Goal: Task Accomplishment & Management: Manage account settings

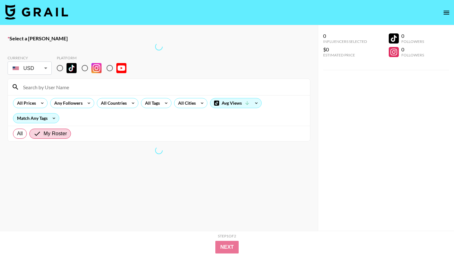
click at [21, 12] on img at bounding box center [36, 11] width 63 height 15
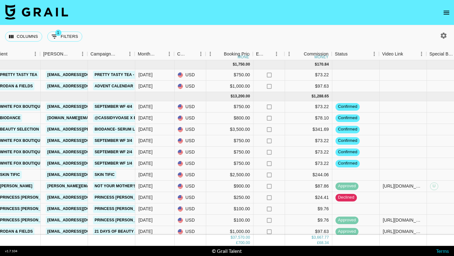
scroll to position [0, 217]
click at [411, 116] on div at bounding box center [402, 118] width 47 height 11
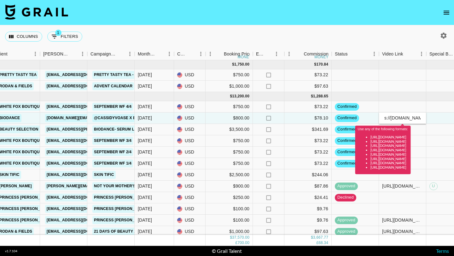
scroll to position [0, 0]
type input "https://www.tiktok.com/@cassidyvoase/video/7554005721264770317"
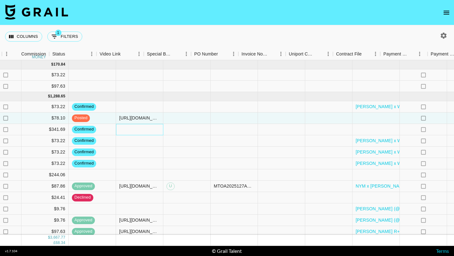
scroll to position [0, 592]
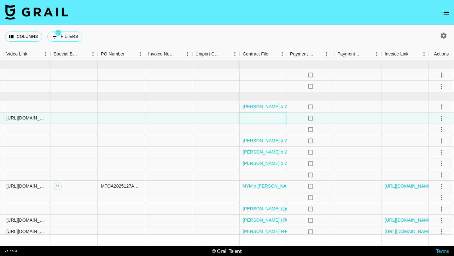
click at [263, 118] on div at bounding box center [263, 118] width 47 height 11
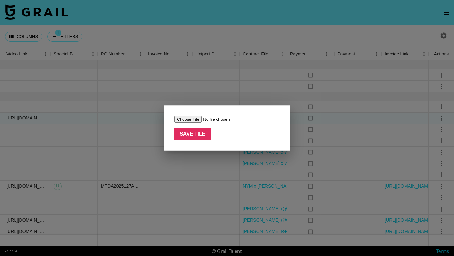
click at [196, 118] on input "file" at bounding box center [214, 119] width 80 height 7
click at [265, 88] on div at bounding box center [227, 128] width 454 height 256
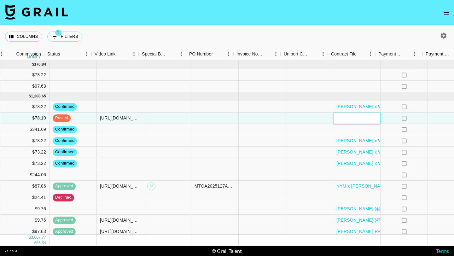
scroll to position [0, 536]
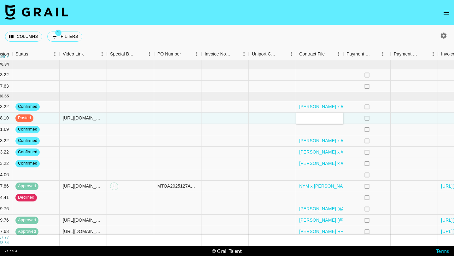
click at [290, 33] on div "Columns 1 Filters + Booking" at bounding box center [227, 36] width 454 height 23
click at [313, 117] on div at bounding box center [319, 118] width 47 height 11
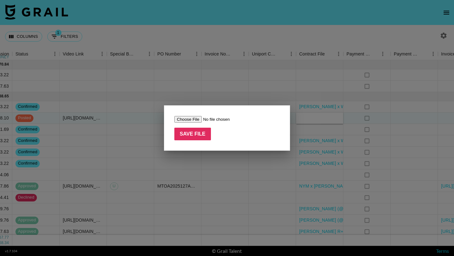
click at [191, 119] on input "file" at bounding box center [214, 119] width 80 height 7
type input "C:\fakepath\Paid Contents Agreement_Cassidy(25.08) (1) (1).pdf"
click at [192, 132] on input "Save File" at bounding box center [192, 134] width 37 height 13
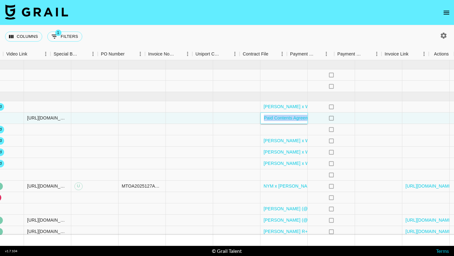
scroll to position [0, 592]
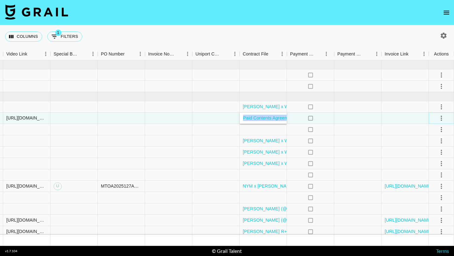
click at [440, 118] on icon "select merge strategy" at bounding box center [441, 118] width 8 height 8
click at [427, 176] on div "Approve" at bounding box center [427, 177] width 19 height 8
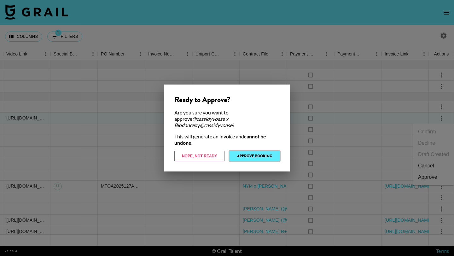
click at [256, 152] on button "Approve Booking" at bounding box center [254, 156] width 50 height 10
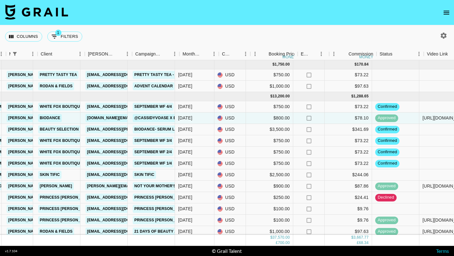
scroll to position [0, 172]
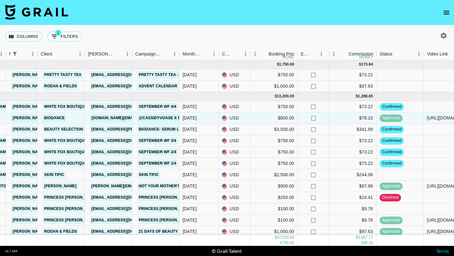
click at [163, 127] on link "Biodance- Serum Launch" at bounding box center [165, 129] width 57 height 8
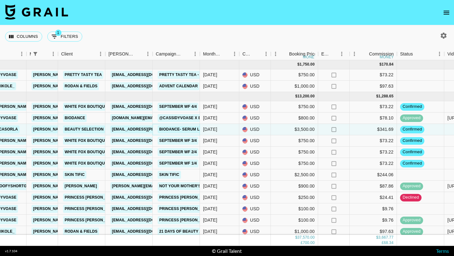
scroll to position [0, 151]
click at [76, 115] on link "Biodance" at bounding box center [75, 118] width 24 height 8
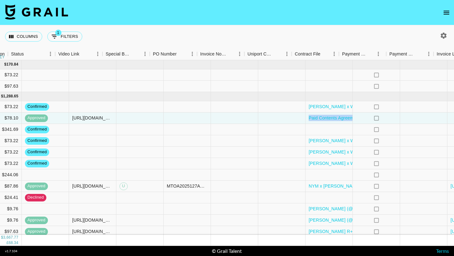
scroll to position [0, 592]
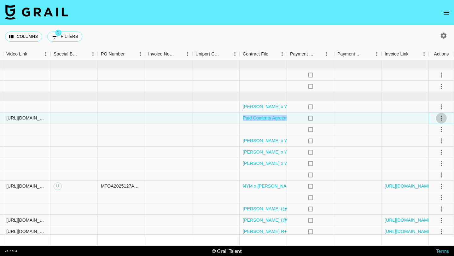
click at [441, 119] on icon "select merge strategy" at bounding box center [441, 118] width 8 height 8
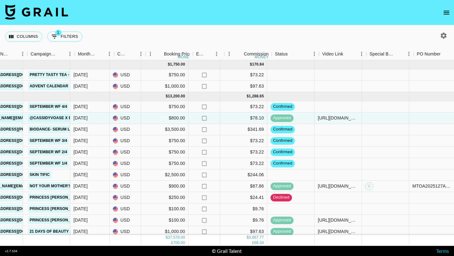
scroll to position [0, 286]
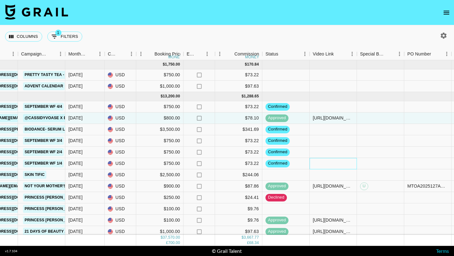
click at [324, 163] on div at bounding box center [332, 163] width 47 height 11
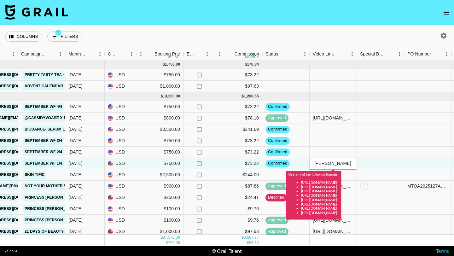
scroll to position [0, 114]
click at [321, 163] on input "vhttps://www.tiktok.com/@macy.loe/video/7553808431904279839?lang=en" at bounding box center [333, 163] width 46 height 5
type input "[URL][DOMAIN_NAME][DOMAIN_NAME][PERSON_NAME]"
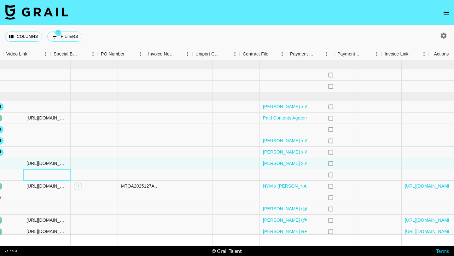
scroll to position [0, 592]
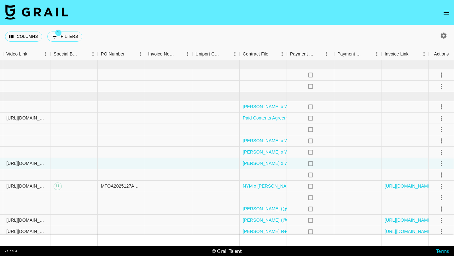
click at [441, 163] on icon "select merge strategy" at bounding box center [441, 163] width 1 height 5
click at [432, 223] on div "Approve" at bounding box center [427, 223] width 19 height 8
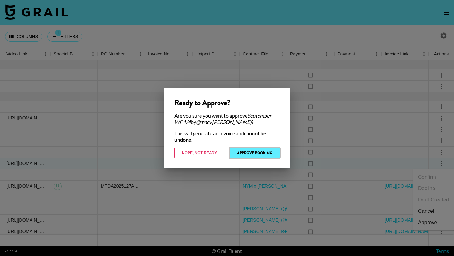
click at [273, 150] on button "Approve Booking" at bounding box center [254, 153] width 50 height 10
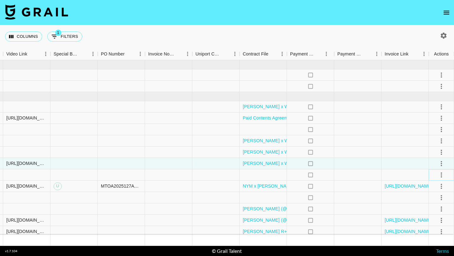
click at [442, 174] on icon "select merge strategy" at bounding box center [441, 175] width 8 height 8
click at [434, 198] on li "Decline" at bounding box center [433, 199] width 41 height 11
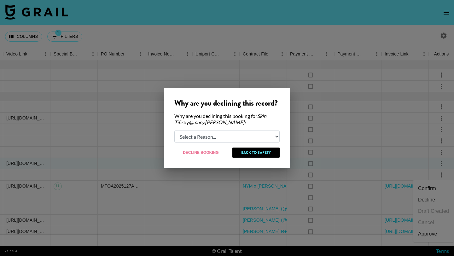
click at [263, 135] on select "Select a Reason... Relogging this deal due to a data issue The booker cancelled…" at bounding box center [226, 136] width 105 height 12
select select "booker_cancel"
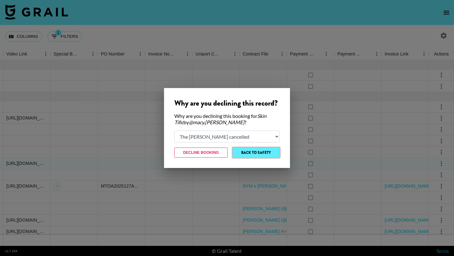
click at [257, 154] on button "Back to Safety" at bounding box center [256, 152] width 47 height 10
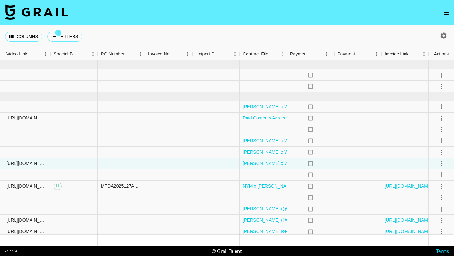
click at [440, 200] on icon "select merge strategy" at bounding box center [441, 198] width 8 height 8
click at [436, 172] on li "Cancel" at bounding box center [433, 172] width 41 height 11
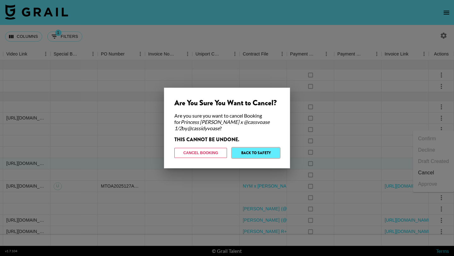
click at [263, 153] on button "Back to Safety" at bounding box center [256, 153] width 48 height 10
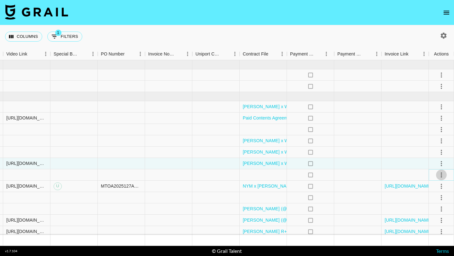
click at [441, 174] on icon "select merge strategy" at bounding box center [441, 174] width 1 height 5
click at [436, 197] on li "Decline" at bounding box center [433, 199] width 41 height 11
select select "booker_cancel"
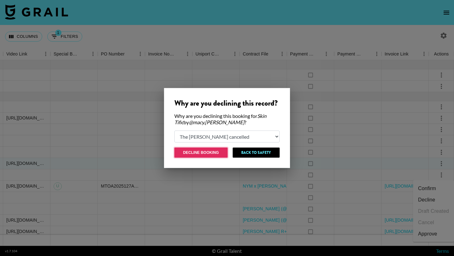
click at [209, 151] on button "Decline Booking" at bounding box center [200, 152] width 53 height 10
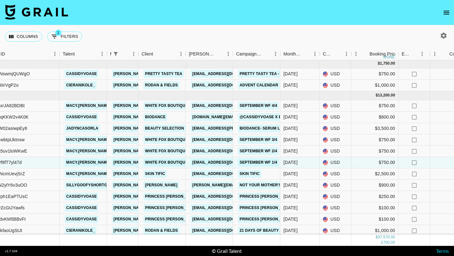
scroll to position [0, 71]
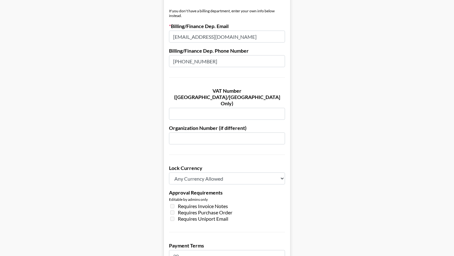
scroll to position [466, 0]
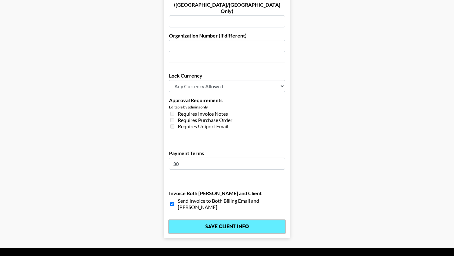
click at [207, 220] on input "Save Client Info" at bounding box center [227, 226] width 116 height 13
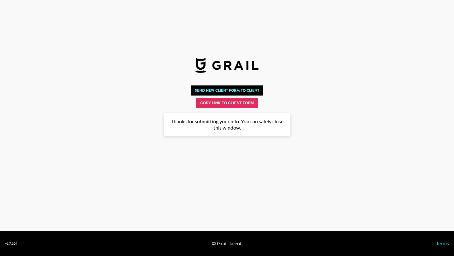
scroll to position [0, 0]
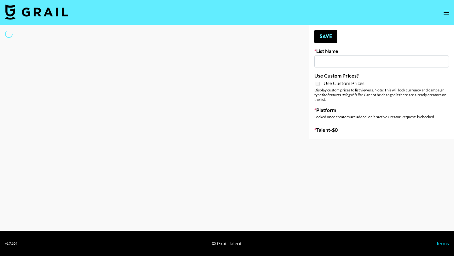
type input "NBC Universal"
select select "Song"
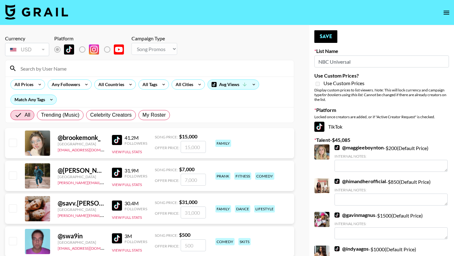
click at [46, 65] on input at bounding box center [153, 68] width 273 height 10
type input "ciera"
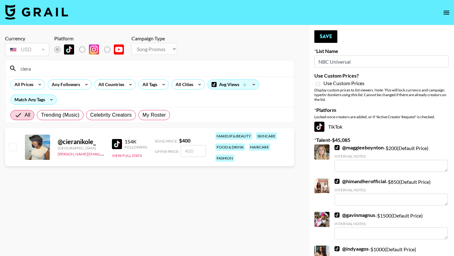
click at [14, 147] on input "checkbox" at bounding box center [13, 147] width 8 height 8
checkbox input "true"
type input "400"
click at [322, 32] on button "Save" at bounding box center [325, 36] width 23 height 13
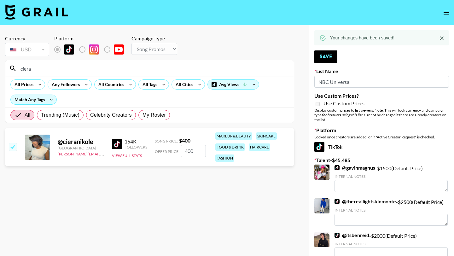
drag, startPoint x: 201, startPoint y: 69, endPoint x: 5, endPoint y: 70, distance: 195.7
click at [5, 70] on div "ciera" at bounding box center [149, 68] width 288 height 16
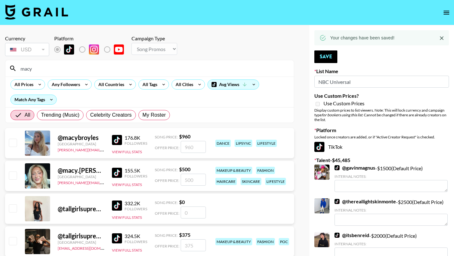
type input "macy"
click at [11, 176] on input "checkbox" at bounding box center [13, 175] width 8 height 8
checkbox input "true"
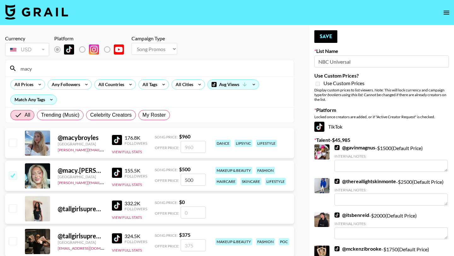
drag, startPoint x: 195, startPoint y: 179, endPoint x: 181, endPoint y: 180, distance: 14.0
click at [181, 180] on input "500" at bounding box center [193, 180] width 25 height 12
type input "2500"
click at [319, 38] on button "Save" at bounding box center [325, 36] width 23 height 13
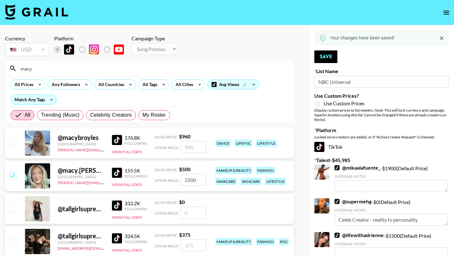
click at [57, 70] on input "macy" at bounding box center [153, 68] width 273 height 10
type input "m"
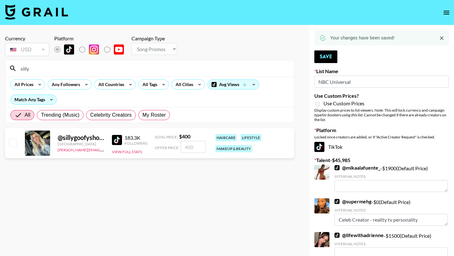
type input "silly"
click at [13, 143] on input "checkbox" at bounding box center [13, 143] width 8 height 8
checkbox input "true"
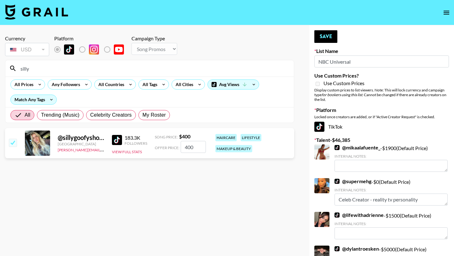
drag, startPoint x: 197, startPoint y: 147, endPoint x: 190, endPoint y: 147, distance: 7.0
click at [190, 147] on input "400" at bounding box center [193, 147] width 25 height 12
type input "4000"
click at [323, 39] on button "Save" at bounding box center [325, 36] width 23 height 13
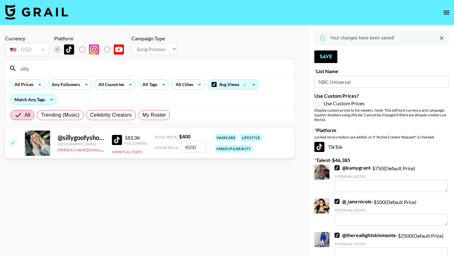
click at [76, 67] on input "silly" at bounding box center [153, 68] width 273 height 10
type input "s"
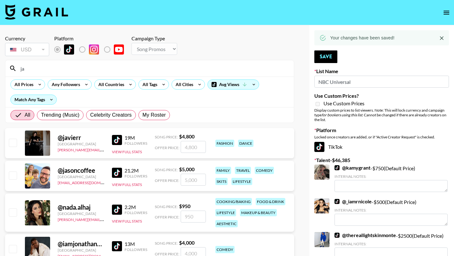
type input "j"
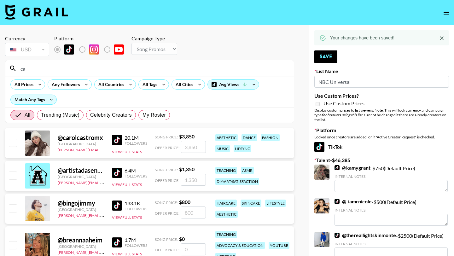
type input "c"
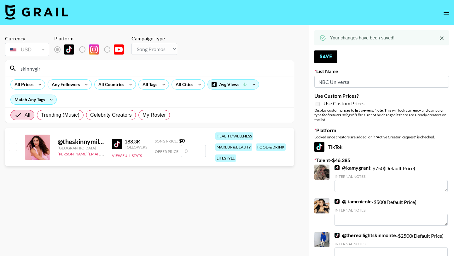
type input "skinnygirl"
click at [12, 148] on input "checkbox" at bounding box center [13, 147] width 8 height 8
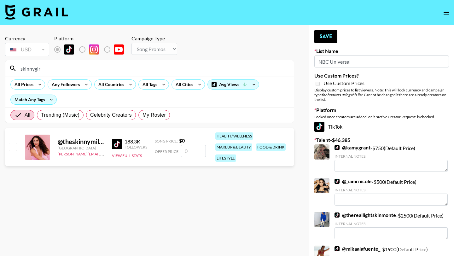
click at [194, 148] on input "number" at bounding box center [193, 151] width 25 height 12
checkbox input "true"
type input "2000"
click at [334, 37] on button "Save" at bounding box center [325, 36] width 23 height 13
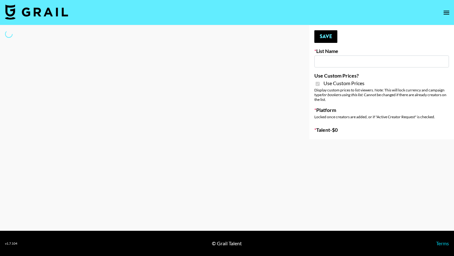
select select "Brand"
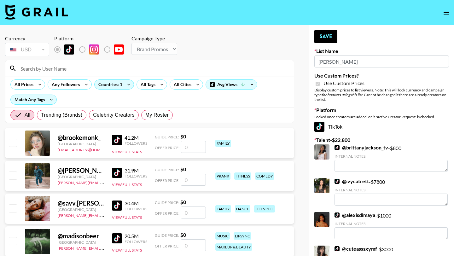
type input "[PERSON_NAME]"
checkbox input "true"
click at [72, 65] on input at bounding box center [153, 68] width 273 height 10
type input "ciera"
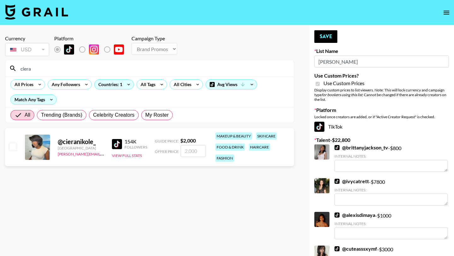
click at [11, 147] on input "checkbox" at bounding box center [13, 147] width 8 height 8
checkbox input "true"
click at [199, 151] on input "2000" at bounding box center [193, 151] width 25 height 12
type input "2500"
click at [319, 33] on button "Save" at bounding box center [325, 36] width 23 height 13
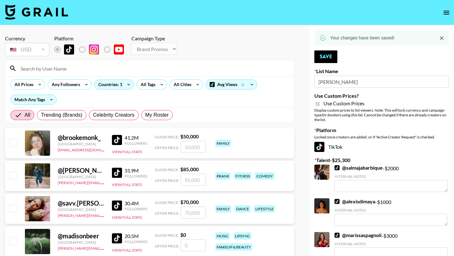
click at [136, 68] on input at bounding box center [153, 68] width 273 height 10
type input "macy"
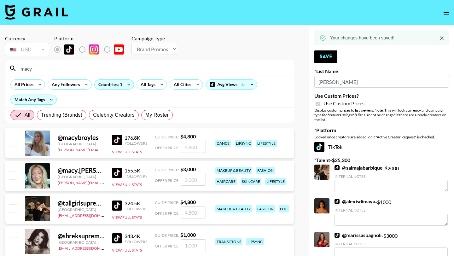
click at [12, 176] on input "checkbox" at bounding box center [13, 175] width 8 height 8
checkbox input "true"
type input "3000"
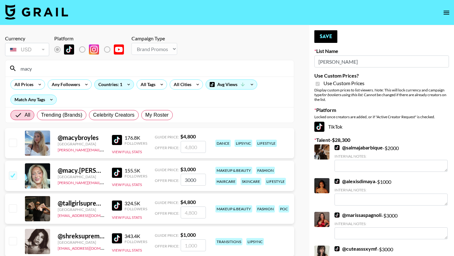
click at [198, 180] on input "3000" at bounding box center [193, 180] width 25 height 12
click at [322, 39] on button "Save" at bounding box center [325, 36] width 23 height 13
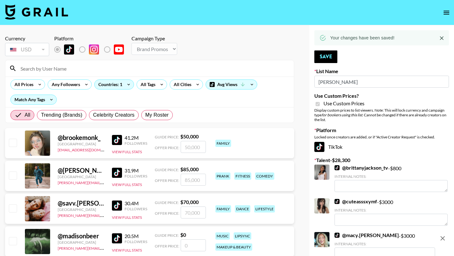
click at [219, 70] on input at bounding box center [153, 68] width 273 height 10
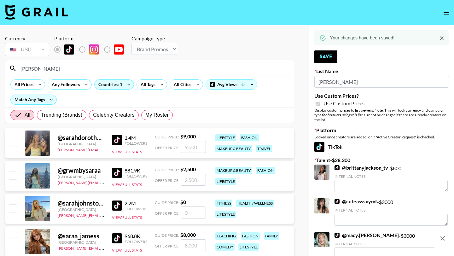
type input "sarahub"
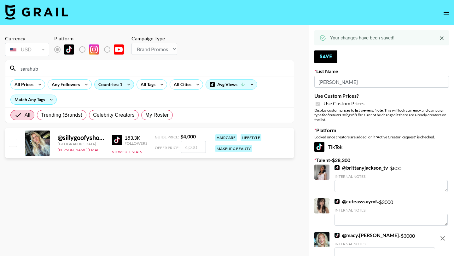
click at [12, 145] on input "checkbox" at bounding box center [13, 143] width 8 height 8
checkbox input "true"
type input "4000"
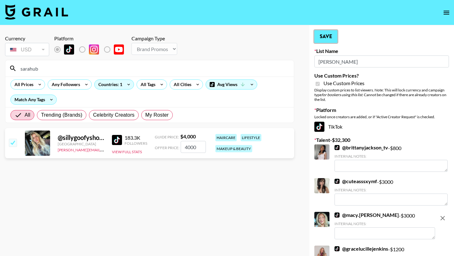
click at [323, 36] on button "Save" at bounding box center [325, 36] width 23 height 13
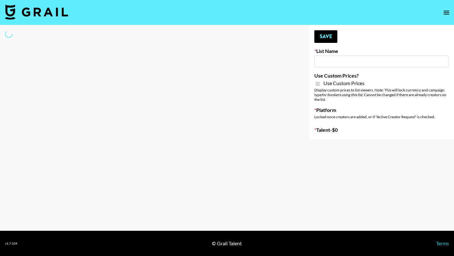
type input "[PERSON_NAME]"
checkbox input "true"
select select "Brand"
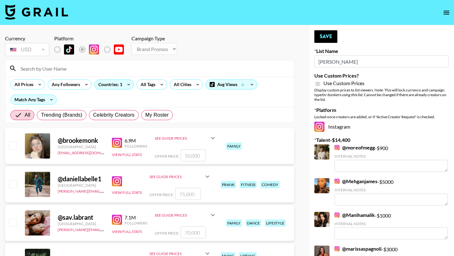
click at [32, 72] on input at bounding box center [153, 68] width 273 height 10
type input "ciera"
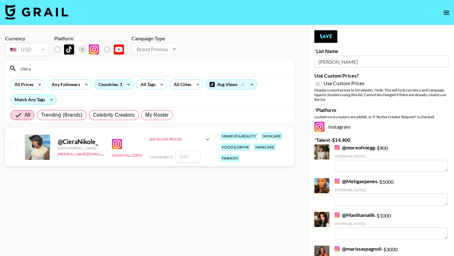
click at [14, 145] on input "checkbox" at bounding box center [13, 147] width 8 height 8
checkbox input "true"
type input "500"
click at [321, 38] on button "Save" at bounding box center [325, 36] width 23 height 13
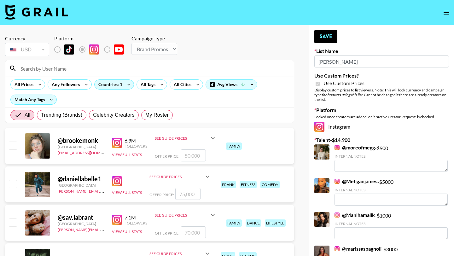
click at [164, 71] on input at bounding box center [153, 68] width 273 height 10
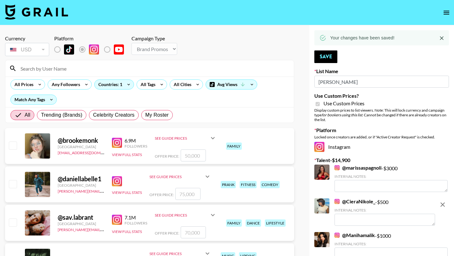
type input "sarahub"
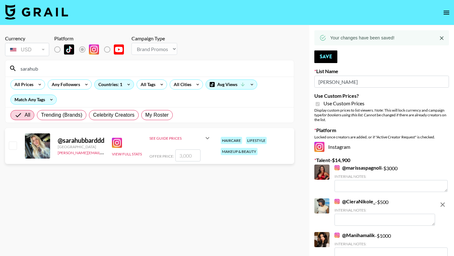
click at [10, 146] on input "checkbox" at bounding box center [13, 146] width 8 height 8
checkbox input "true"
type input "3000"
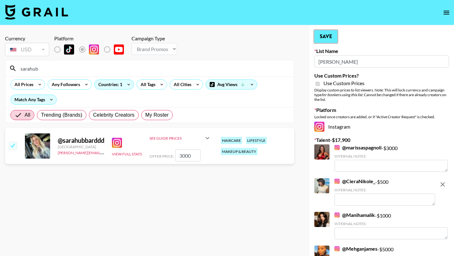
click at [327, 38] on button "Save" at bounding box center [325, 36] width 23 height 13
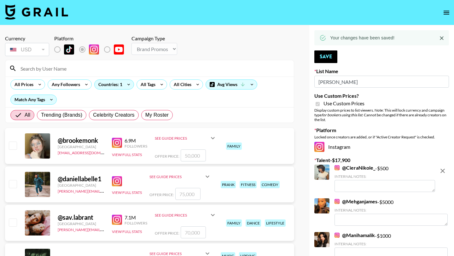
click at [203, 66] on input at bounding box center [153, 68] width 273 height 10
type input "macy"
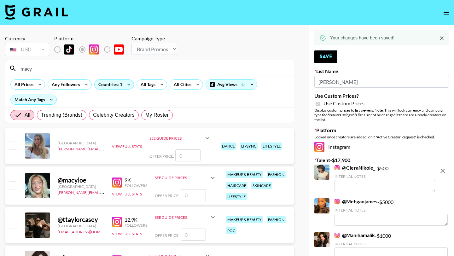
click at [15, 185] on input "checkbox" at bounding box center [13, 185] width 8 height 8
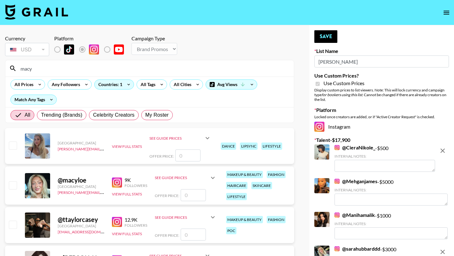
click at [193, 193] on input "number" at bounding box center [193, 195] width 25 height 12
checkbox input "true"
type input "1000"
click at [329, 34] on button "Save" at bounding box center [325, 36] width 23 height 13
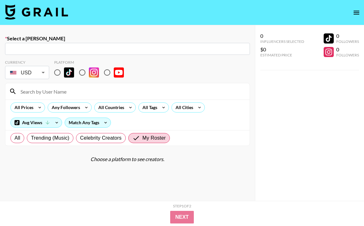
click at [18, 14] on img at bounding box center [36, 11] width 63 height 15
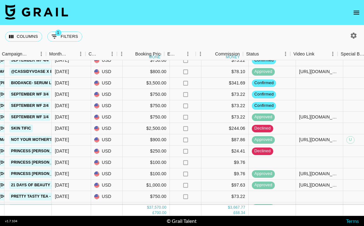
scroll to position [46, 323]
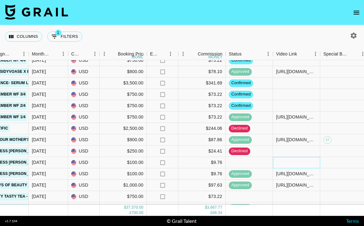
click at [293, 161] on div at bounding box center [296, 162] width 47 height 11
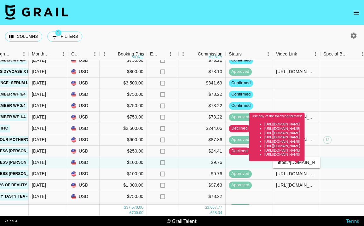
scroll to position [0, 0]
type input "[URL][DOMAIN_NAME]"
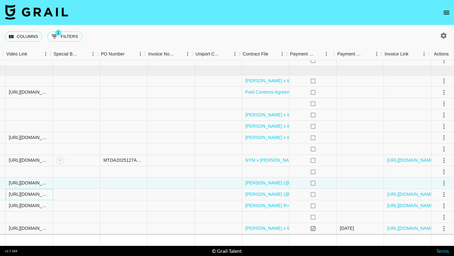
scroll to position [26, 592]
click at [364, 192] on icon "select merge strategy" at bounding box center [441, 194] width 1 height 5
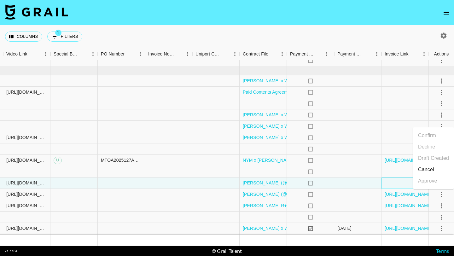
click at [364, 183] on div at bounding box center [404, 182] width 47 height 11
click at [364, 183] on icon "select merge strategy" at bounding box center [441, 183] width 1 height 5
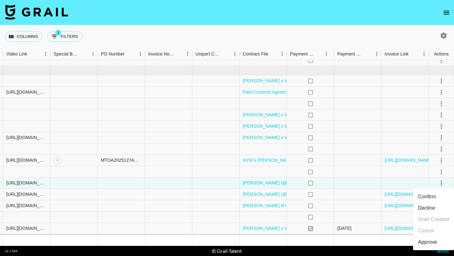
drag, startPoint x: 440, startPoint y: 192, endPoint x: 426, endPoint y: 244, distance: 53.5
click at [364, 226] on div "Approve" at bounding box center [427, 242] width 19 height 8
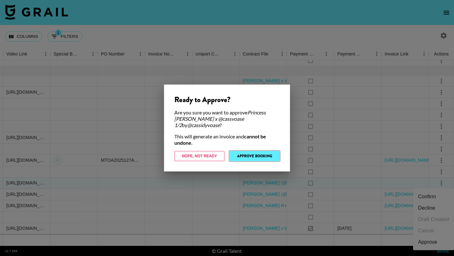
click at [269, 154] on button "Approve Booking" at bounding box center [254, 156] width 50 height 10
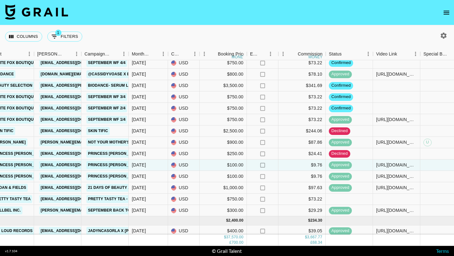
scroll to position [0, 223]
